Goal: Transaction & Acquisition: Purchase product/service

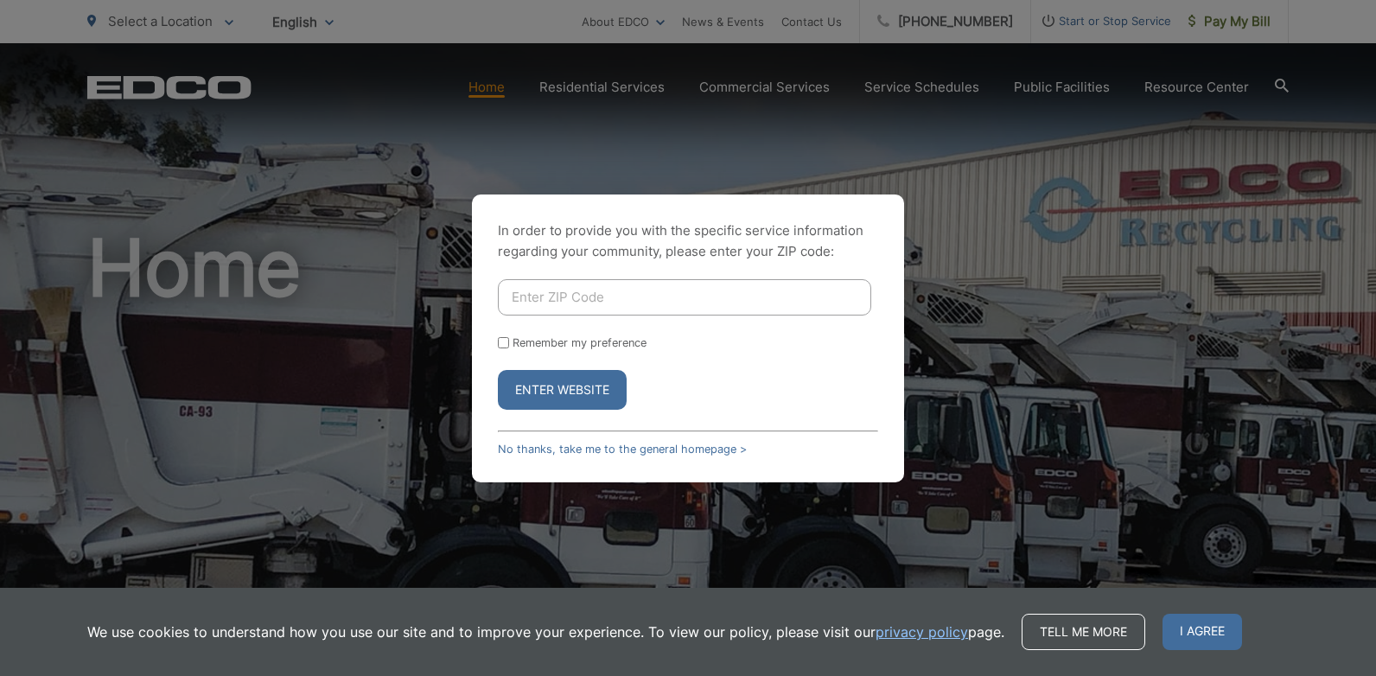
click at [538, 302] on input "Enter ZIP Code" at bounding box center [684, 297] width 373 height 36
click at [658, 194] on div "In order to provide you with the specific service information regarding your co…" at bounding box center [688, 338] width 432 height 288
click at [514, 329] on form "Remember my preference Enter Website" at bounding box center [688, 344] width 380 height 131
click at [495, 346] on div "In order to provide you with the specific service information regarding your co…" at bounding box center [688, 338] width 432 height 288
drag, startPoint x: 504, startPoint y: 339, endPoint x: 544, endPoint y: 370, distance: 51.2
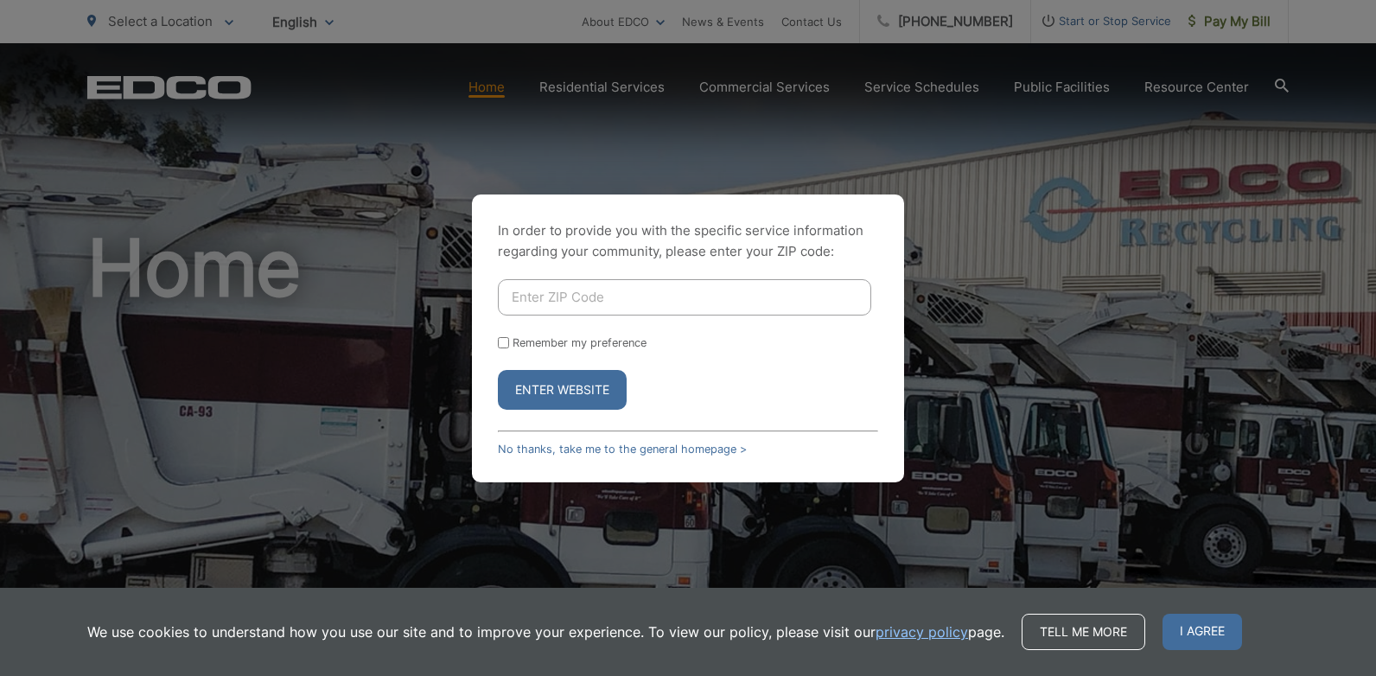
click at [505, 340] on input "Remember my preference" at bounding box center [503, 342] width 11 height 11
checkbox input "true"
click at [561, 286] on input "Enter ZIP Code" at bounding box center [684, 297] width 373 height 36
type input "92118"
drag, startPoint x: 538, startPoint y: 386, endPoint x: 538, endPoint y: 366, distance: 19.9
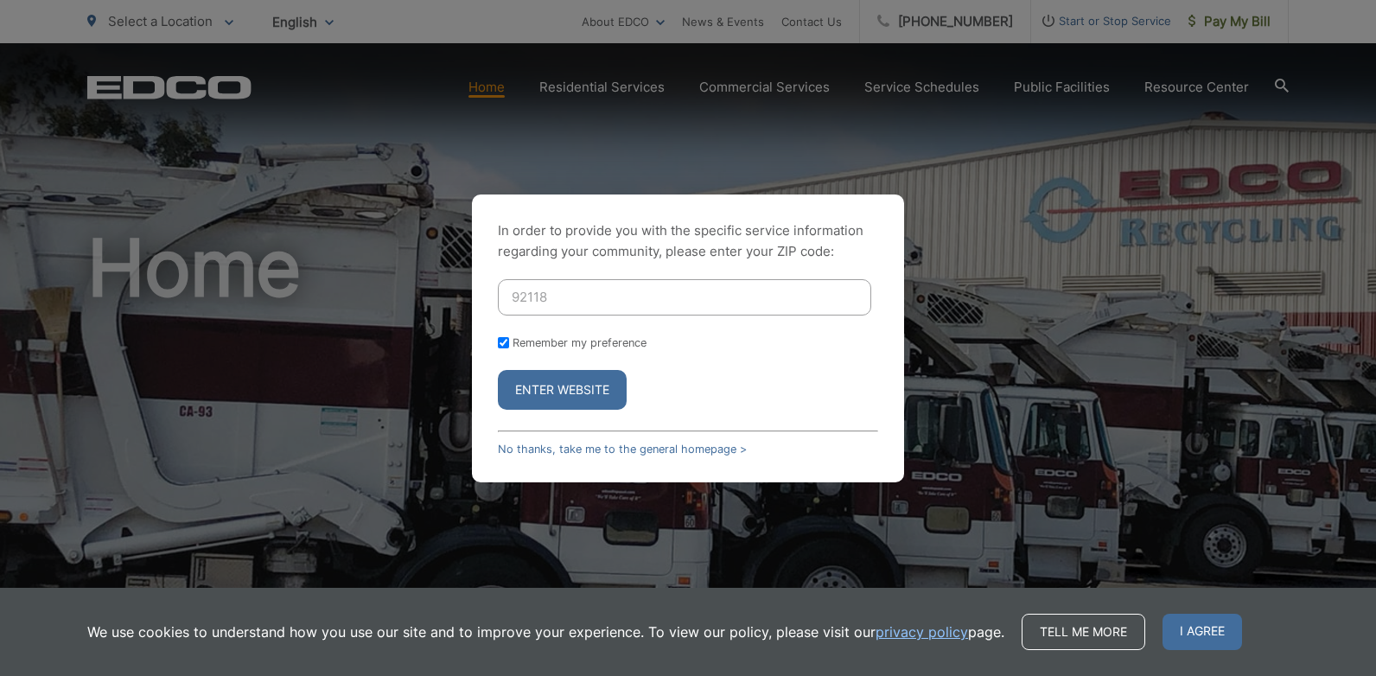
click at [538, 385] on button "Enter Website" at bounding box center [562, 390] width 129 height 40
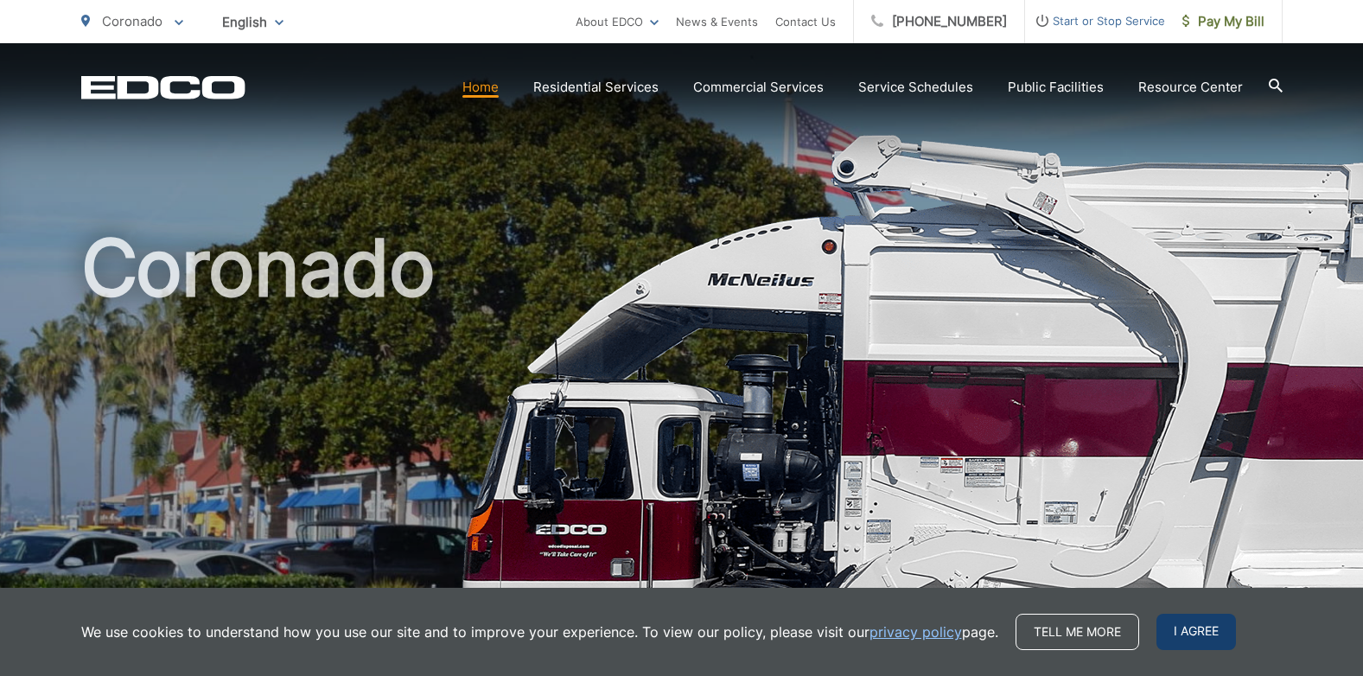
click at [1206, 636] on span "I agree" at bounding box center [1196, 632] width 80 height 36
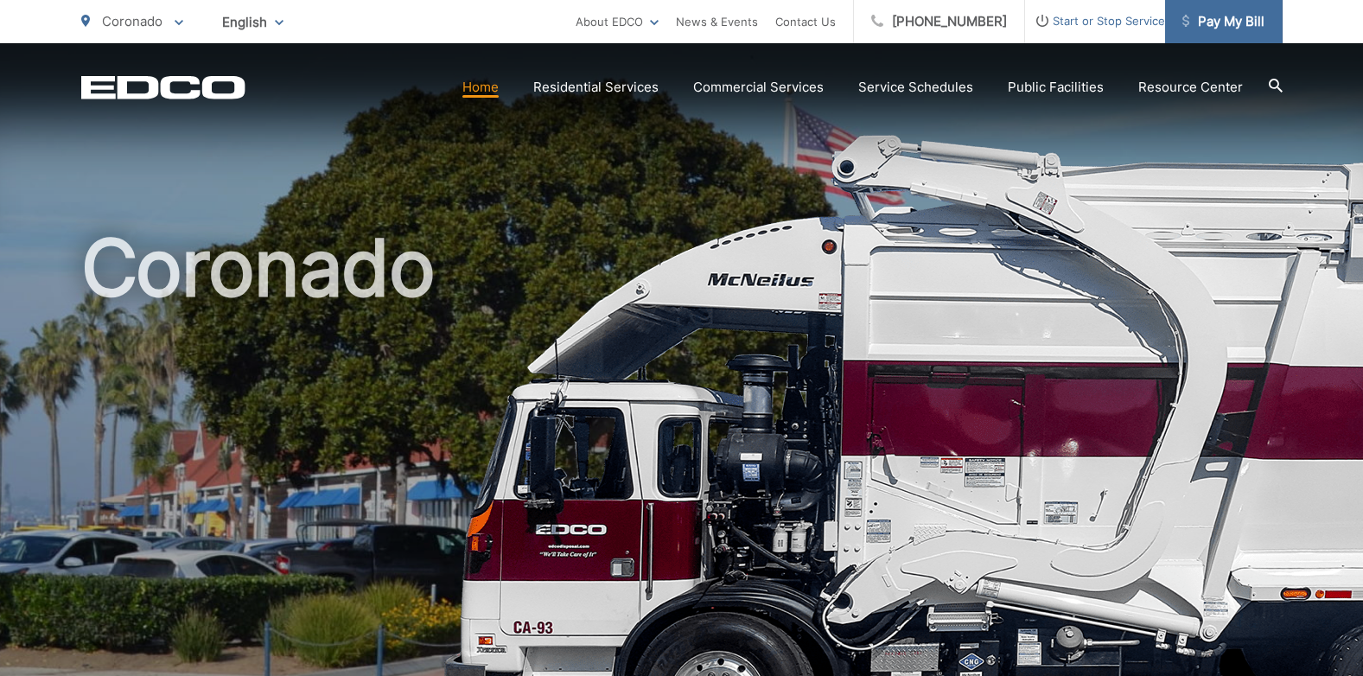
click at [1249, 11] on span "Pay My Bill" at bounding box center [1223, 21] width 82 height 21
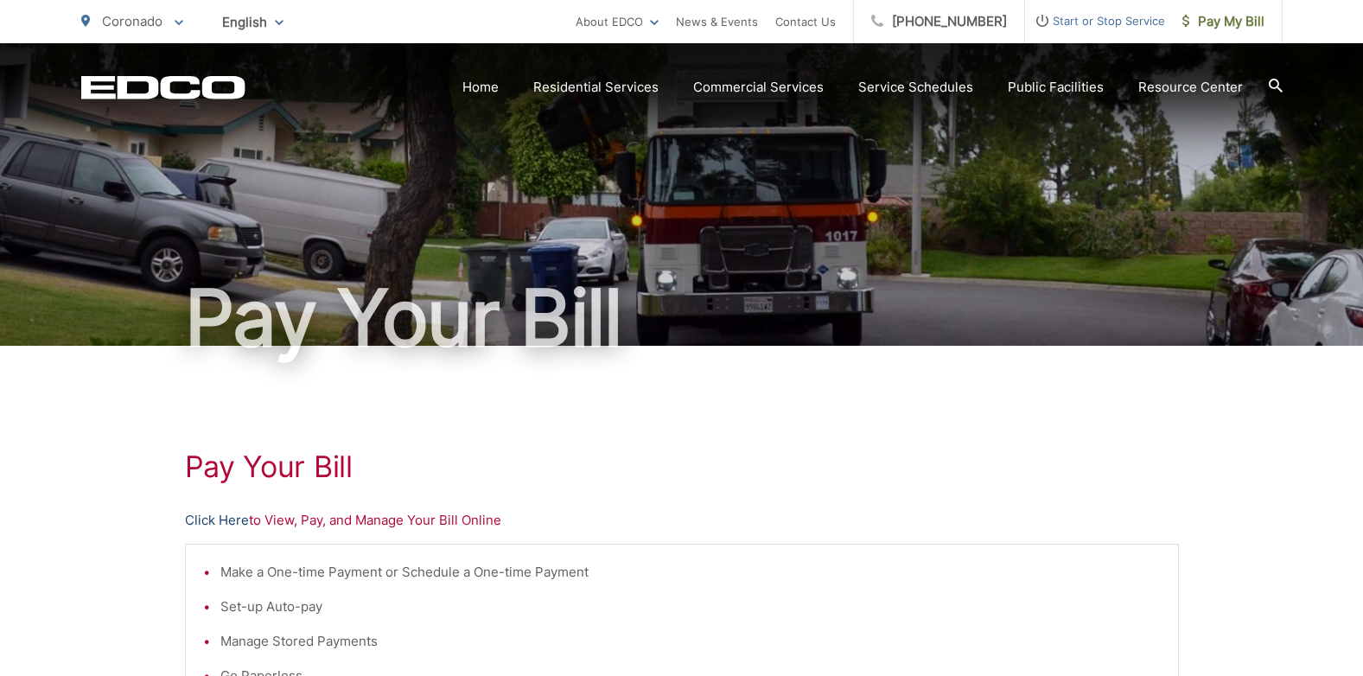
click at [232, 519] on link "Click Here" at bounding box center [217, 520] width 64 height 21
